Goal: Complete application form

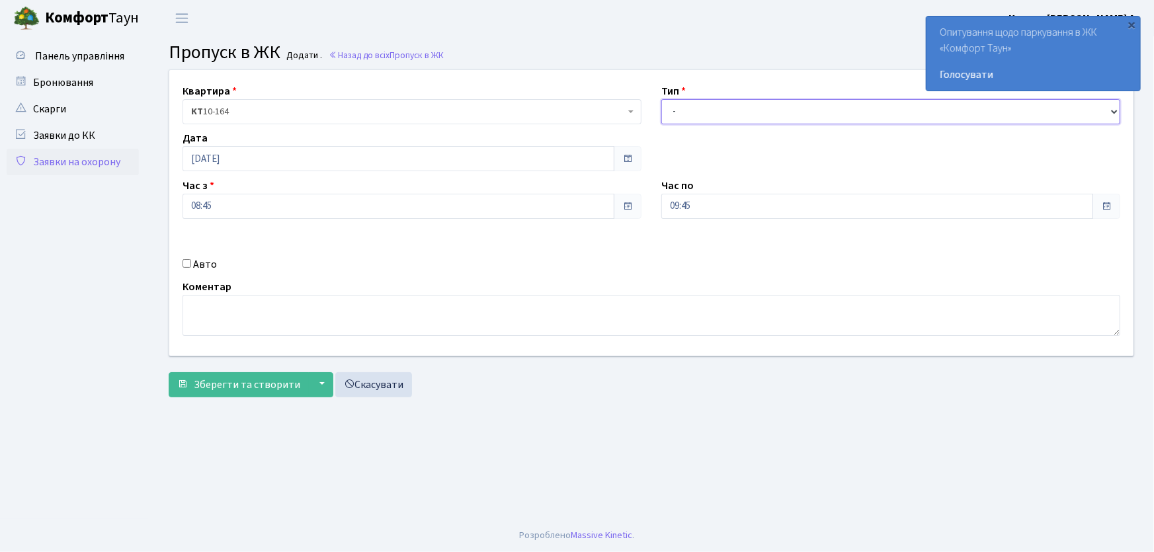
drag, startPoint x: 688, startPoint y: 112, endPoint x: 704, endPoint y: 122, distance: 18.4
click at [688, 112] on select "- Доставка Таксі Гості Сервіс" at bounding box center [890, 111] width 459 height 25
select select "1"
click at [661, 99] on select "- Доставка Таксі Гості Сервіс" at bounding box center [890, 111] width 459 height 25
click at [722, 205] on input "09:45" at bounding box center [877, 206] width 432 height 25
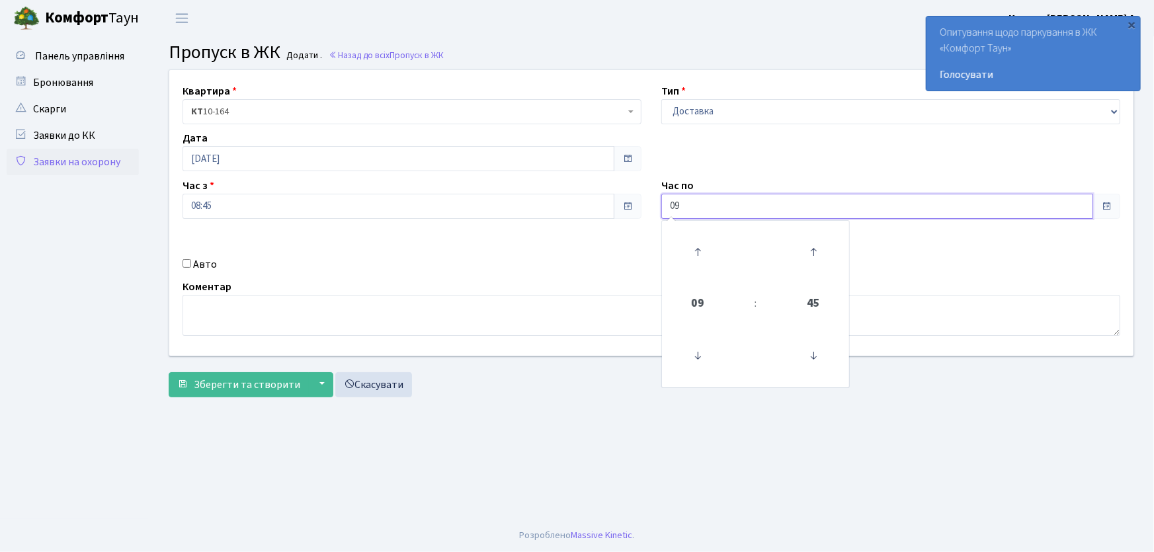
type input "0"
type input "22:00"
click at [190, 264] on input "Авто" at bounding box center [186, 263] width 9 height 9
checkbox input "true"
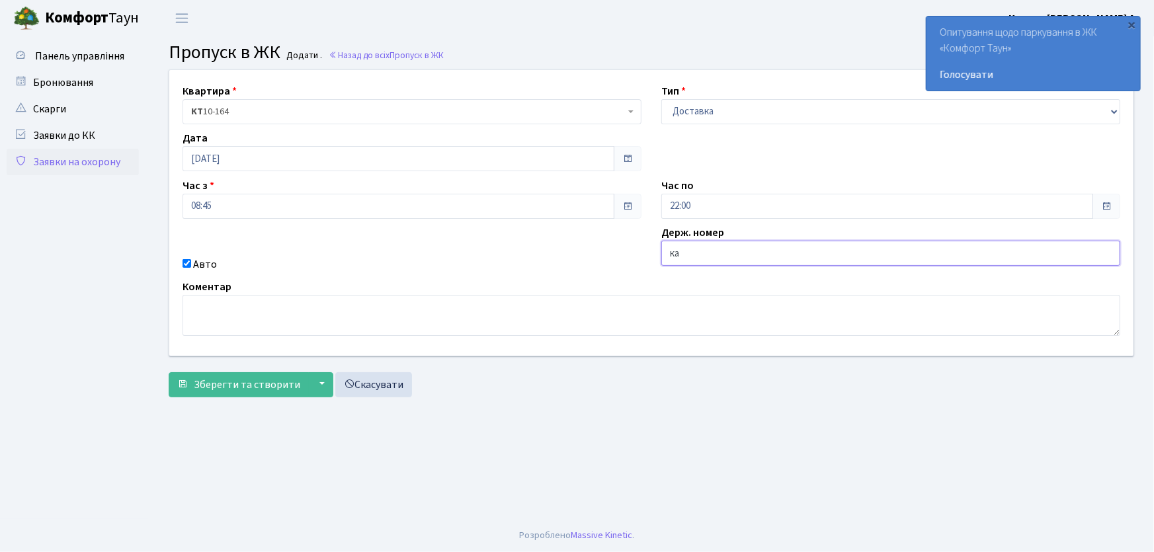
type input "КА1053НМ"
click at [169, 372] on button "Зберегти та створити" at bounding box center [239, 384] width 140 height 25
drag, startPoint x: 723, startPoint y: 110, endPoint x: 725, endPoint y: 122, distance: 12.8
click at [723, 111] on select "- Доставка Таксі Гості Сервіс" at bounding box center [890, 111] width 459 height 25
select select "1"
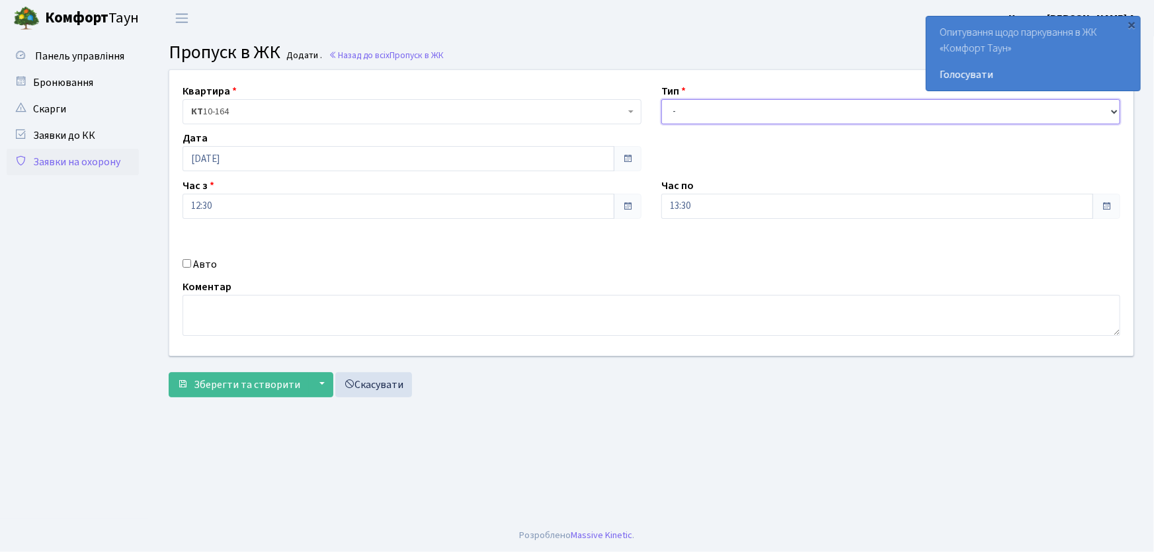
click at [661, 99] on select "- Доставка Таксі Гості Сервіс" at bounding box center [890, 111] width 459 height 25
drag, startPoint x: 703, startPoint y: 205, endPoint x: 648, endPoint y: 196, distance: 55.5
click at [648, 196] on div "Квартира <b>КТ</b>&nbsp;&nbsp;&nbsp;&nbsp;10-164 КТ 10-164 Тип - Доставка Таксі…" at bounding box center [651, 213] width 984 height 286
type input "22:00"
click at [189, 264] on input "Авто" at bounding box center [186, 263] width 9 height 9
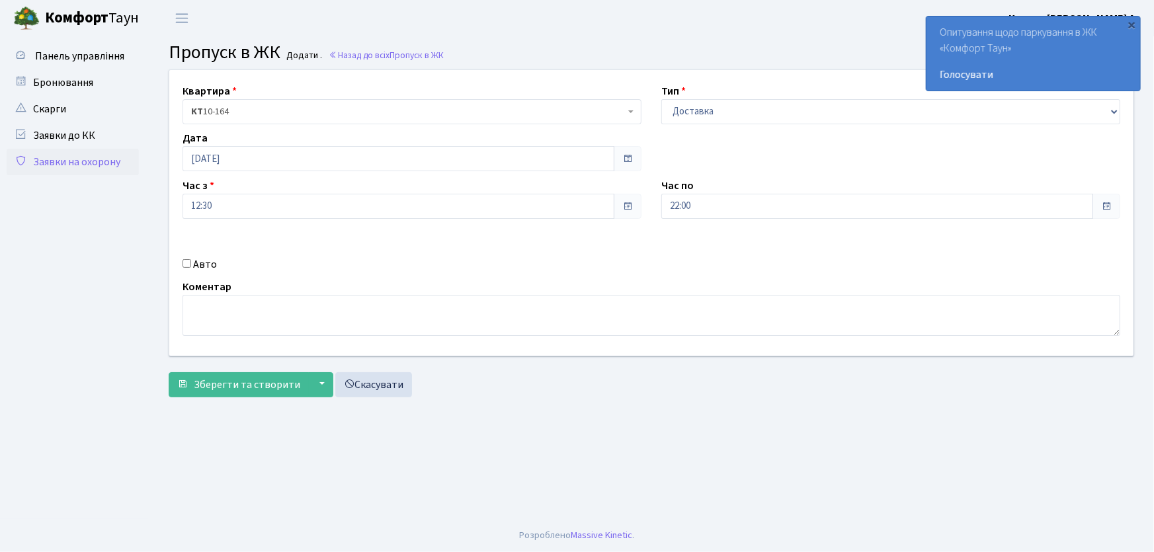
checkbox input "true"
type input "ка3514ке"
click at [169, 372] on button "Зберегти та створити" at bounding box center [239, 384] width 140 height 25
